Goal: Task Accomplishment & Management: Use online tool/utility

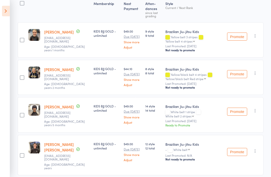
scroll to position [80, 0]
click at [4, 12] on icon at bounding box center [6, 11] width 8 height 11
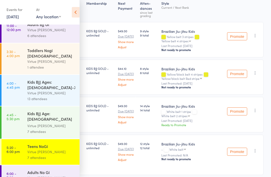
scroll to position [33, 0]
click at [53, 175] on div "Virtue [PERSON_NAME]" at bounding box center [51, 178] width 48 height 6
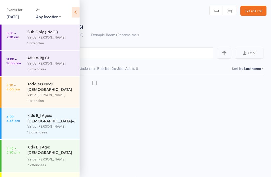
scroll to position [4, 0]
click at [74, 11] on icon at bounding box center [76, 12] width 8 height 11
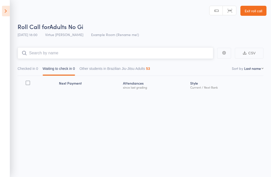
click at [74, 52] on input "search" at bounding box center [115, 53] width 195 height 12
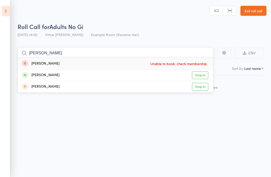
type input "[PERSON_NAME]"
click at [202, 71] on link "Drop in" at bounding box center [200, 75] width 16 height 8
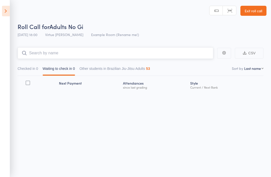
click at [166, 51] on input "search" at bounding box center [115, 53] width 195 height 12
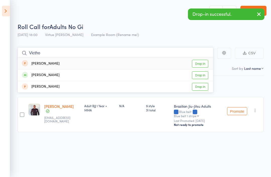
type input "Victho"
click at [200, 74] on link "Drop in" at bounding box center [200, 75] width 16 height 8
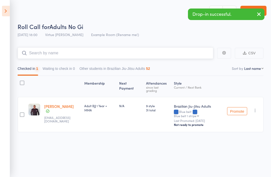
click at [189, 50] on input "search" at bounding box center [115, 53] width 195 height 12
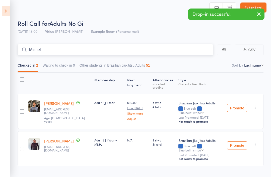
click at [189, 52] on input "Mishel" at bounding box center [115, 50] width 195 height 12
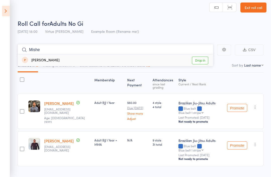
click at [166, 52] on input "Mishe" at bounding box center [115, 50] width 195 height 12
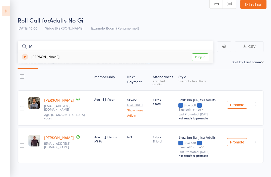
scroll to position [16, 0]
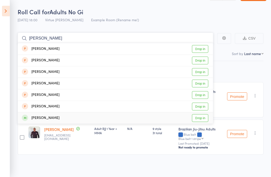
type input "[PERSON_NAME]"
click at [205, 118] on link "Drop in" at bounding box center [200, 118] width 16 height 8
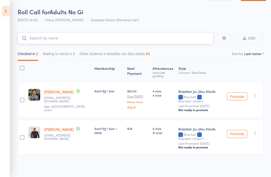
click at [163, 38] on input "search" at bounding box center [115, 39] width 195 height 12
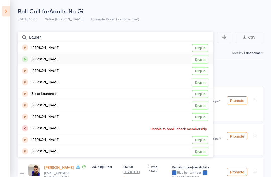
type input "Lauren"
click at [203, 60] on link "Drop in" at bounding box center [200, 60] width 16 height 8
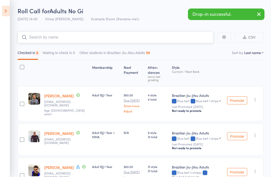
click at [165, 39] on input "search" at bounding box center [115, 38] width 195 height 12
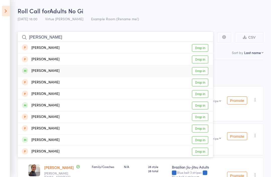
type input "[PERSON_NAME]"
click at [201, 72] on link "Drop in" at bounding box center [200, 71] width 16 height 8
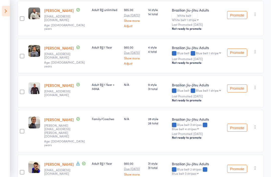
scroll to position [101, 0]
click at [52, 162] on link "[PERSON_NAME]" at bounding box center [59, 164] width 30 height 5
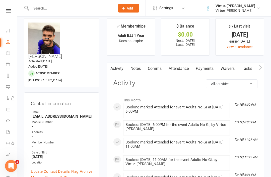
click at [9, 10] on icon at bounding box center [8, 10] width 5 height 3
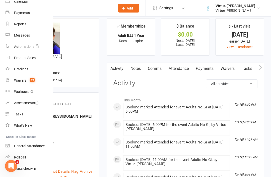
scroll to position [48, 1]
click at [22, 158] on div "Roll call" at bounding box center [20, 157] width 12 height 4
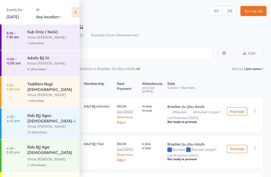
click at [79, 8] on icon at bounding box center [76, 12] width 8 height 11
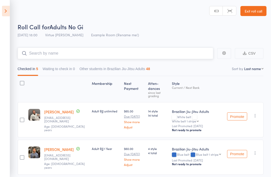
click at [115, 59] on input "search" at bounding box center [115, 54] width 195 height 12
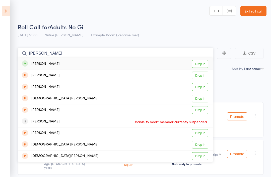
type input "Chris"
click at [201, 66] on link "Drop in" at bounding box center [200, 64] width 16 height 8
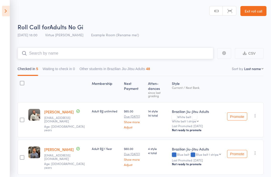
click at [189, 54] on input "search" at bounding box center [115, 54] width 195 height 12
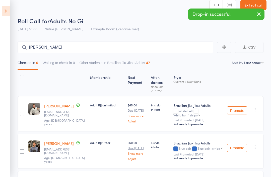
scroll to position [4, 0]
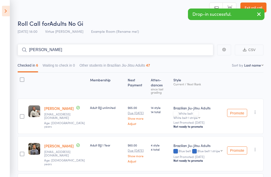
click at [172, 51] on input "Cooper" at bounding box center [115, 50] width 195 height 12
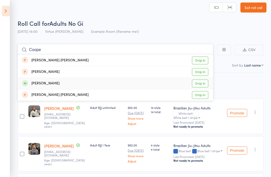
type input "Coope"
click at [202, 81] on link "Drop in" at bounding box center [200, 84] width 16 height 8
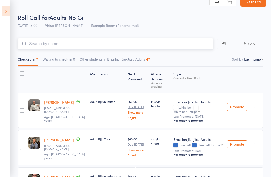
scroll to position [0, 0]
